Goal: Check status: Check status

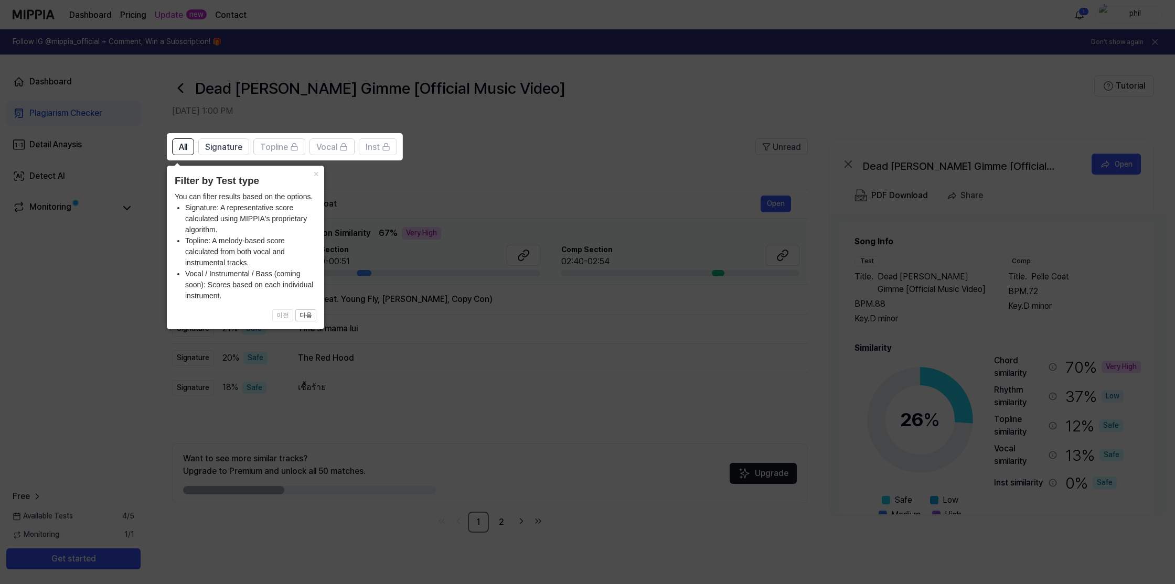
click at [414, 378] on icon at bounding box center [587, 292] width 1175 height 584
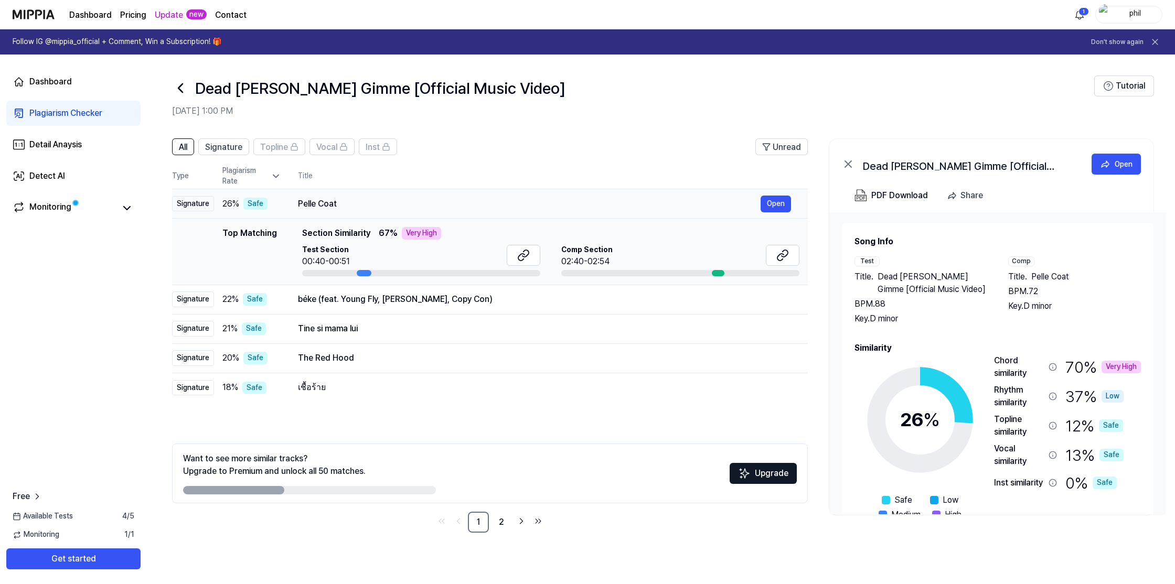
drag, startPoint x: 297, startPoint y: 202, endPoint x: 352, endPoint y: 204, distance: 55.1
click at [352, 204] on div "Pelle Coat" at bounding box center [529, 204] width 463 height 13
click at [330, 202] on div "Pelle Coat" at bounding box center [529, 204] width 463 height 13
drag, startPoint x: 336, startPoint y: 202, endPoint x: 300, endPoint y: 201, distance: 35.7
click at [300, 201] on div "Pelle Coat" at bounding box center [529, 204] width 463 height 13
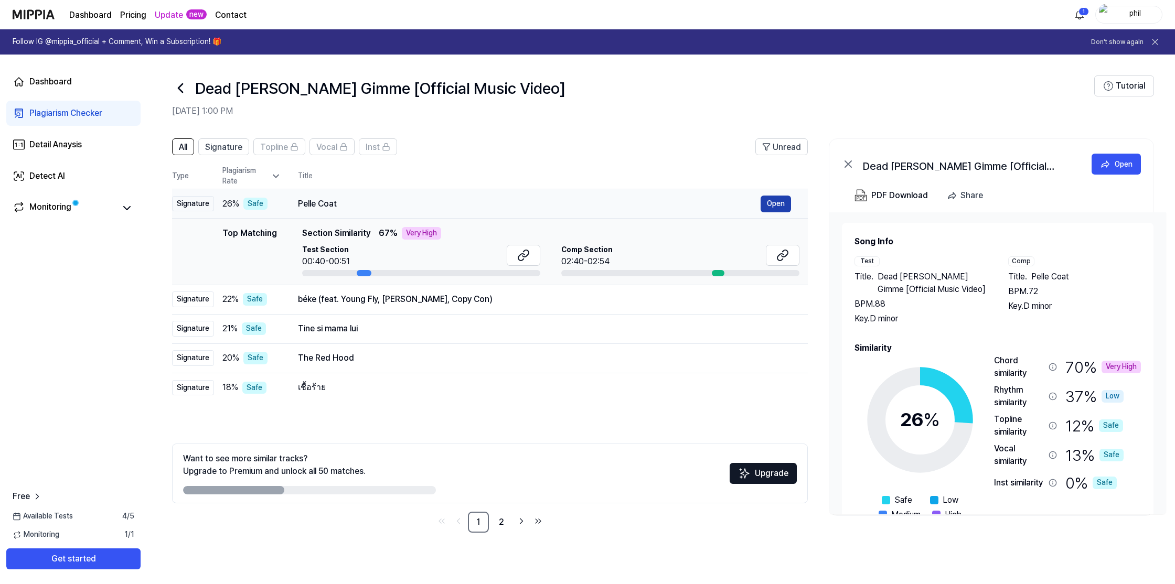
click at [774, 201] on button "Open" at bounding box center [775, 204] width 30 height 17
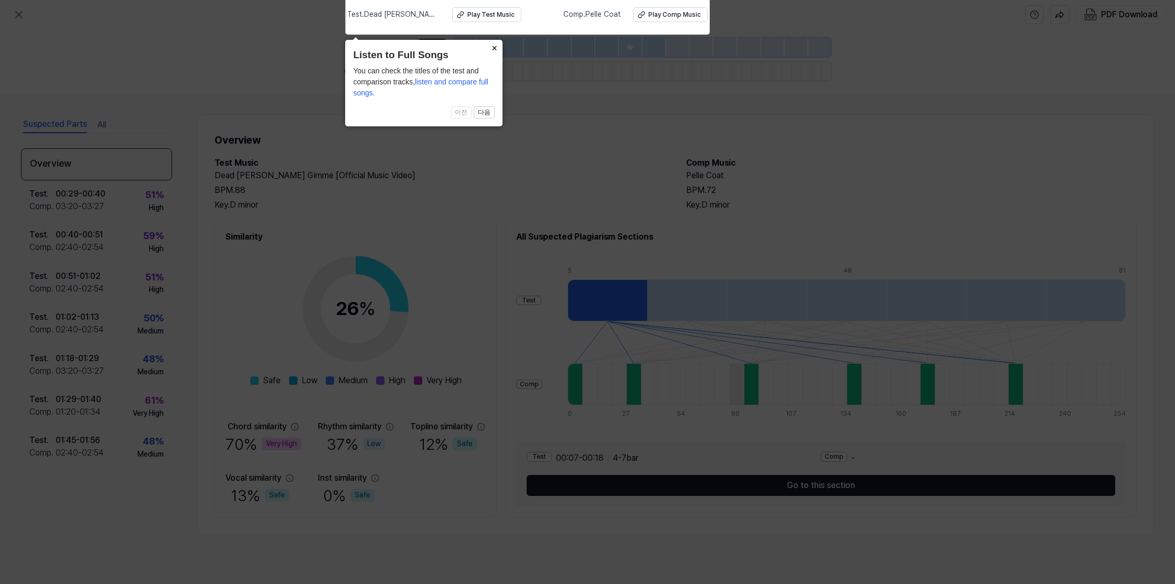
click at [495, 48] on button "×" at bounding box center [494, 47] width 17 height 15
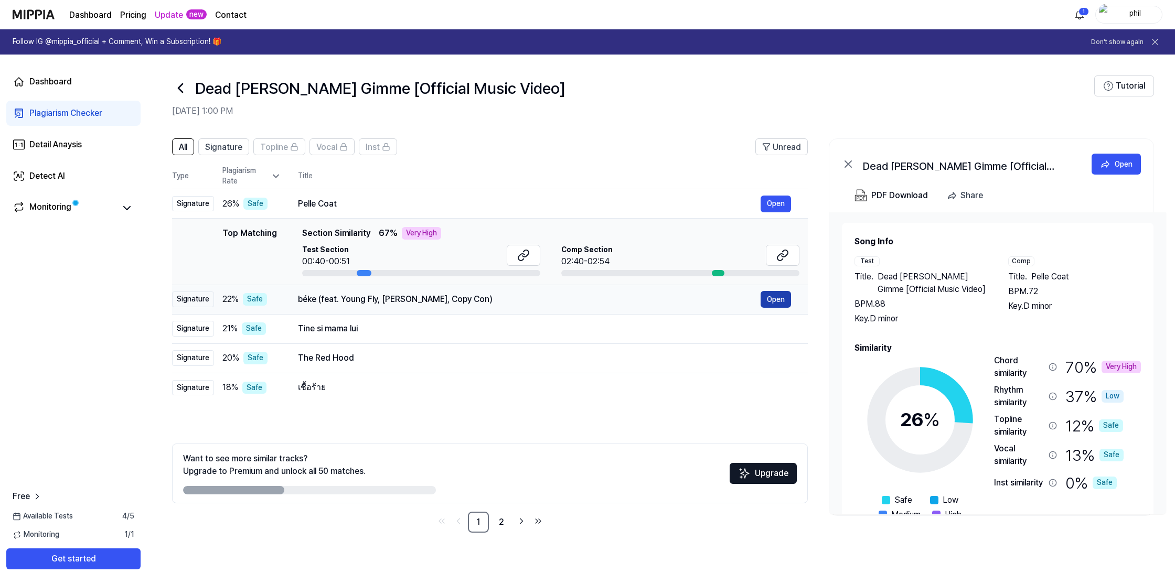
click at [775, 302] on button "Open" at bounding box center [775, 299] width 30 height 17
